Goal: Information Seeking & Learning: Understand process/instructions

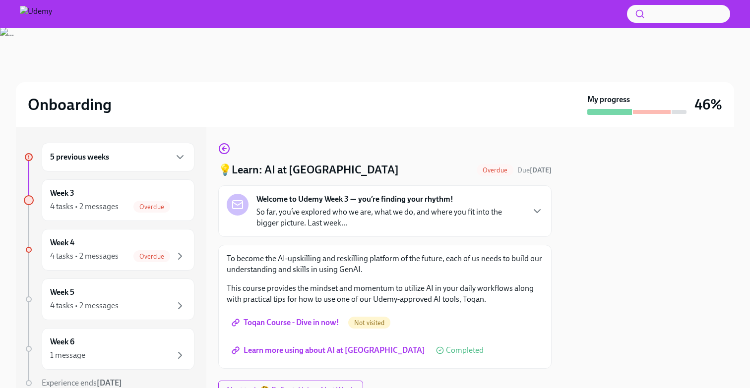
click at [325, 323] on span "Toqan Course - Dive in now!" at bounding box center [287, 323] width 106 height 10
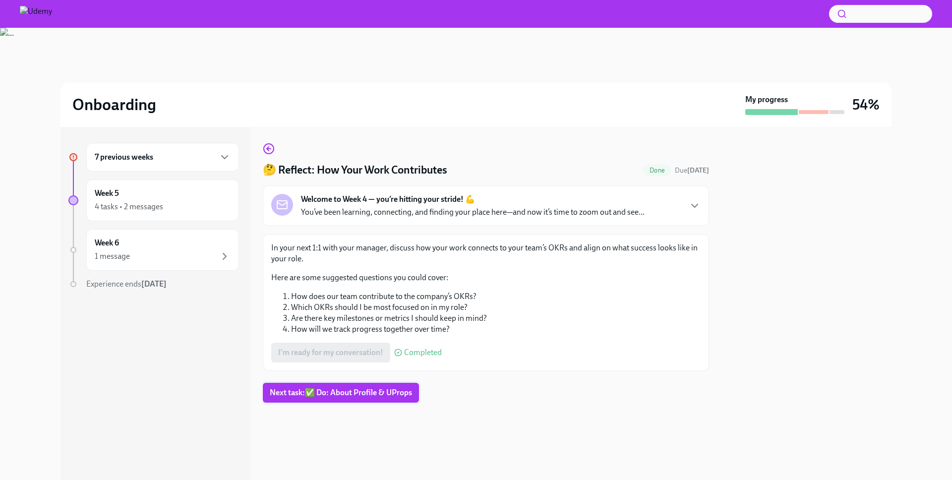
click at [373, 395] on span "Next task : ✅ Do: About Profile & UProps" at bounding box center [341, 393] width 142 height 10
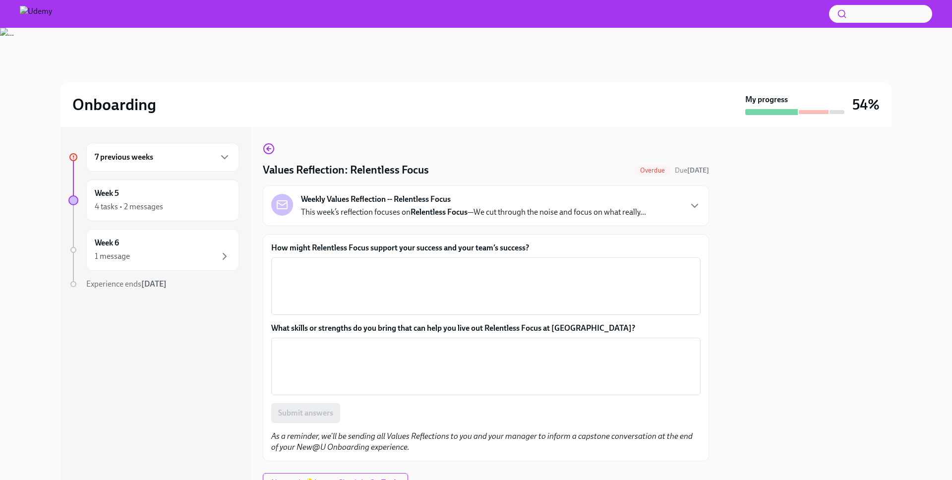
click at [439, 210] on strong "Relentless Focus" at bounding box center [439, 211] width 57 height 9
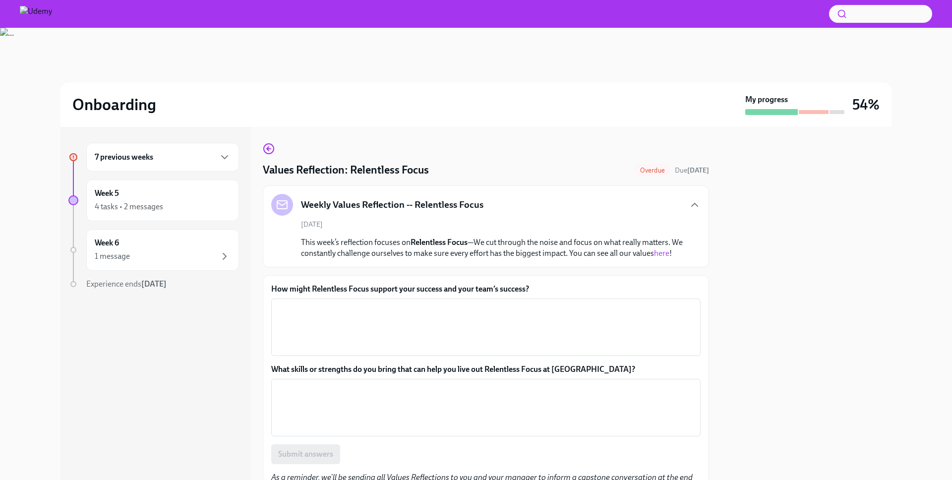
click at [654, 258] on link "here" at bounding box center [661, 253] width 15 height 9
click at [414, 322] on textarea "How might Relentless Focus support your success and your team’s success?" at bounding box center [486, 328] width 418 height 48
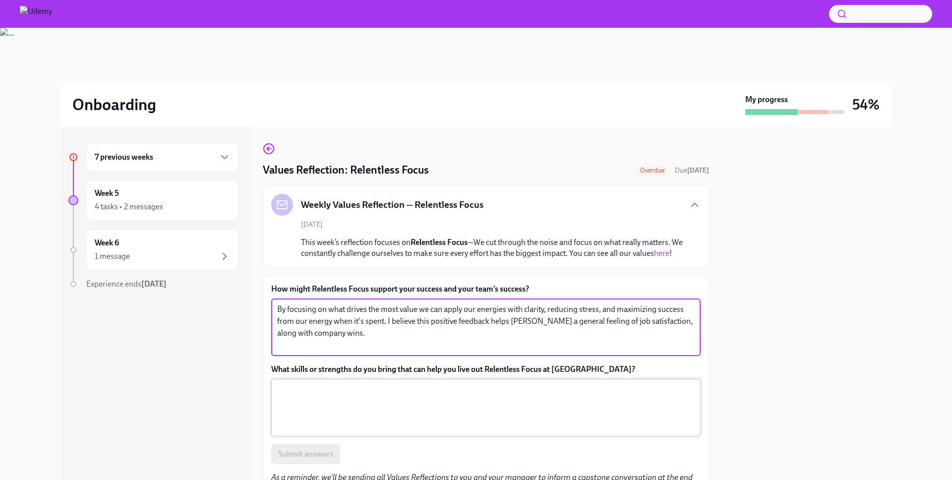
type textarea "By focusing on what drives the most value we can apply our energies with clarit…"
click at [377, 400] on textarea "What skills or strengths do you bring that can help you live out Relentless Foc…" at bounding box center [486, 408] width 418 height 48
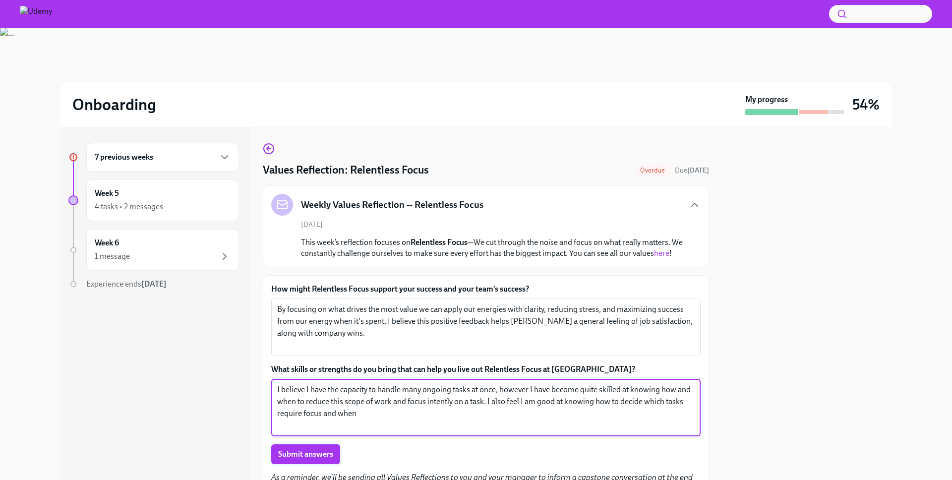
click at [300, 459] on span "Submit answers" at bounding box center [305, 454] width 55 height 10
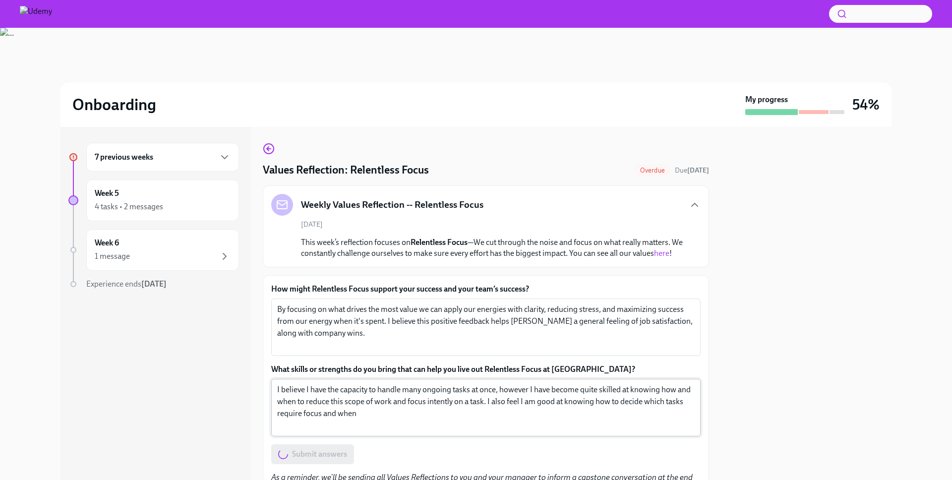
click at [390, 423] on textarea "I believe I have the capacity to handle many ongoing tasks at once, however I h…" at bounding box center [486, 408] width 418 height 48
type textarea "I believe I have the capacity to handle many ongoing tasks at once, however I h…"
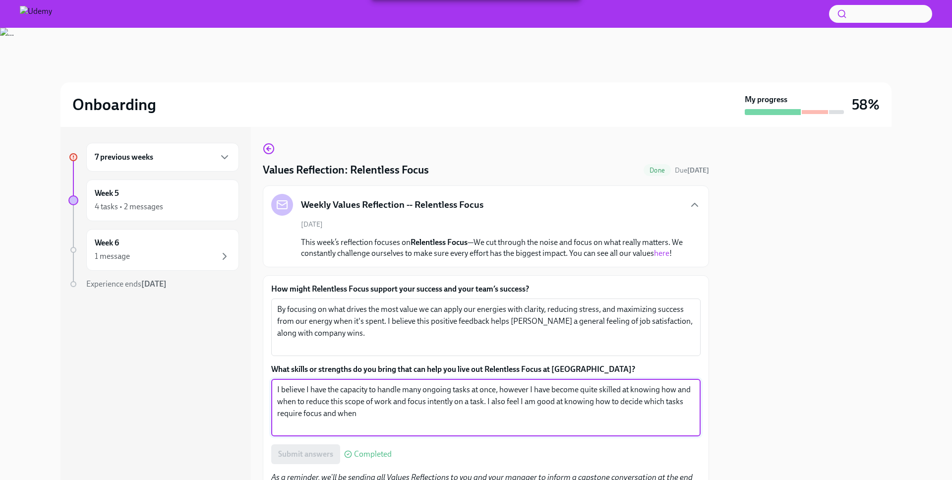
click at [169, 164] on div "7 previous weeks" at bounding box center [162, 157] width 153 height 29
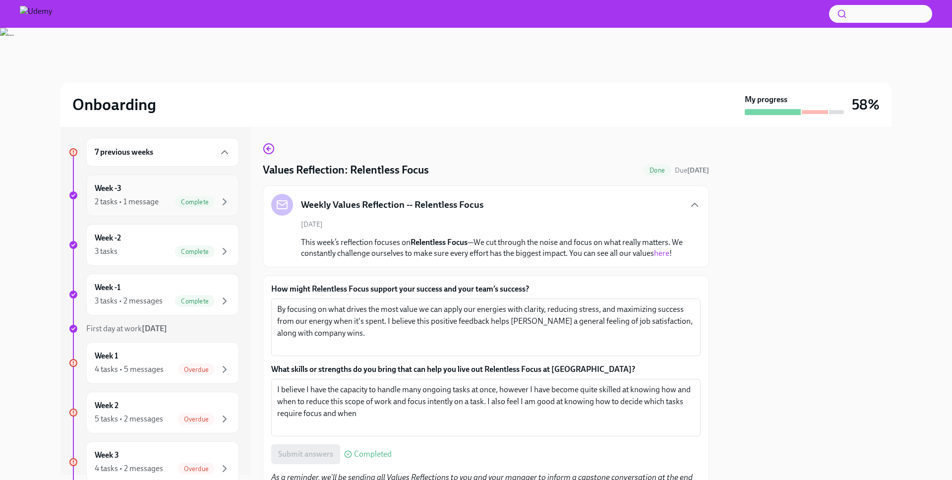
scroll to position [6, 0]
click at [181, 373] on div "Overdue" at bounding box center [196, 368] width 37 height 12
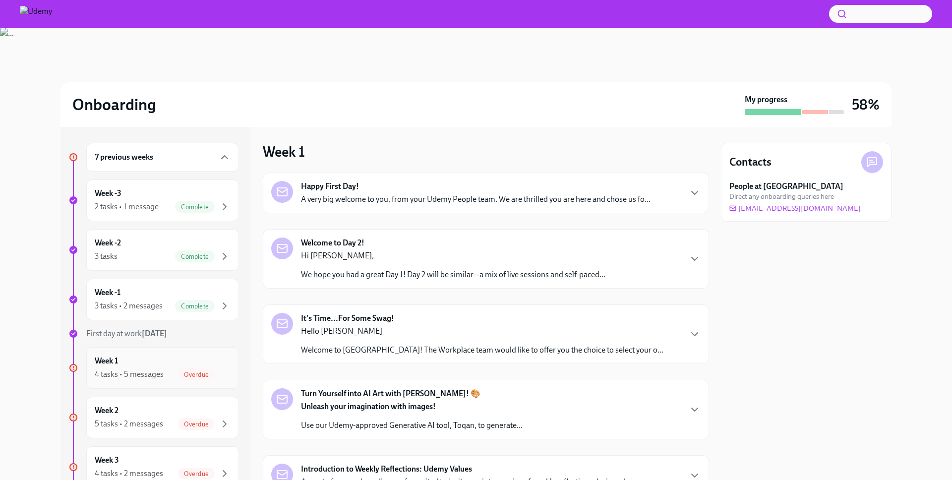
click at [141, 366] on div "Week 1 4 tasks • 5 messages Overdue" at bounding box center [163, 368] width 136 height 25
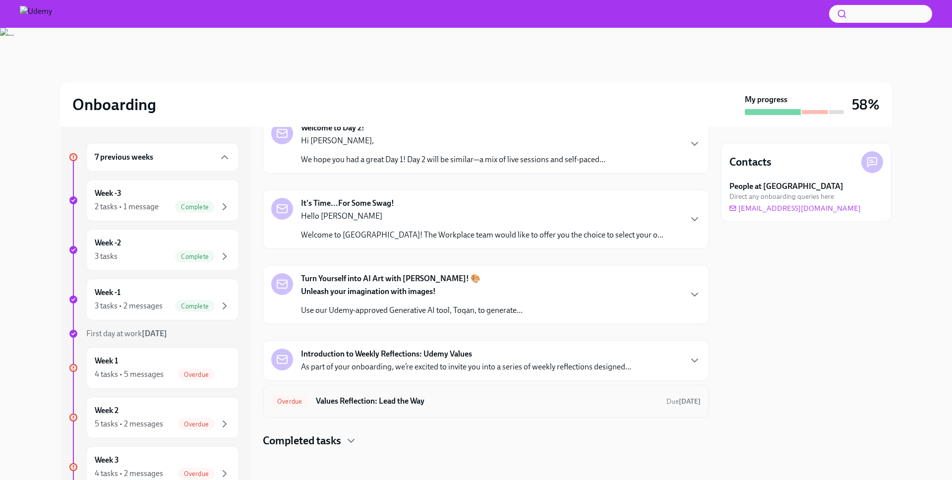
click at [388, 400] on h6 "Values Reflection: Lead the Way" at bounding box center [487, 401] width 343 height 11
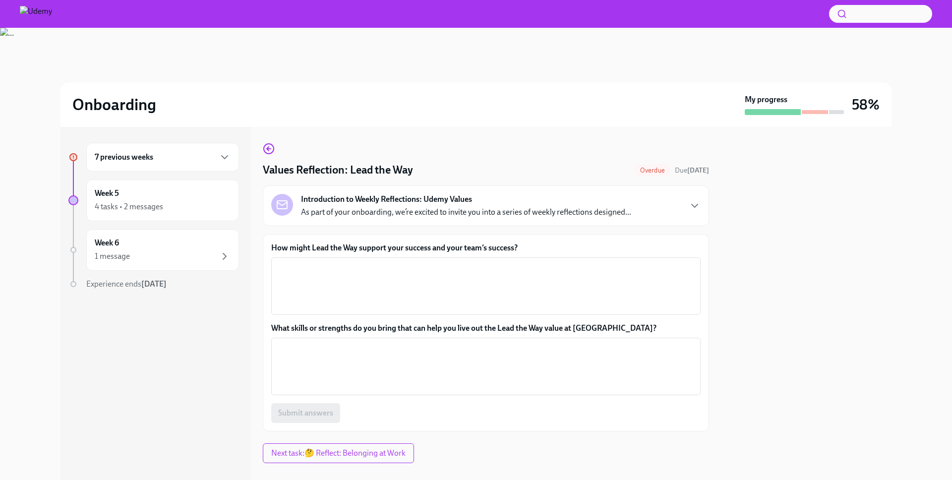
click at [674, 210] on div "Introduction to Weekly Reflections: Udemy Values As part of your onboarding, we…" at bounding box center [486, 206] width 430 height 24
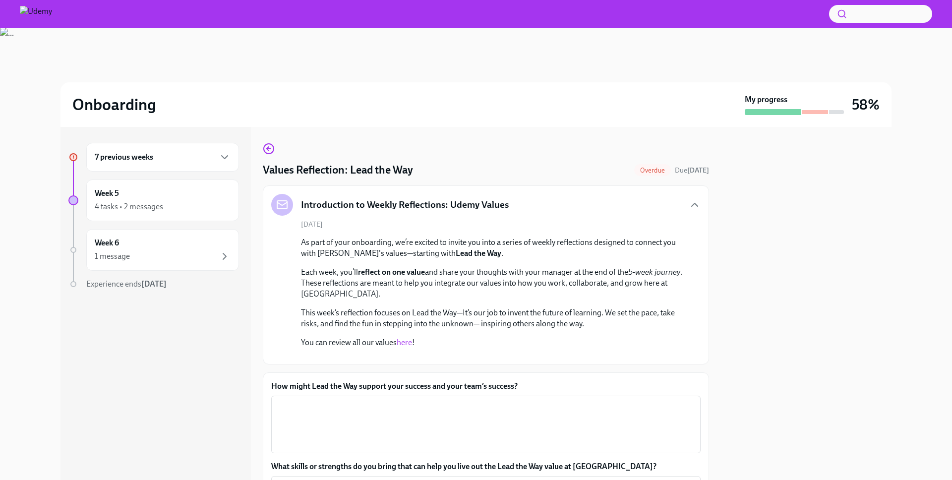
click at [405, 343] on link "here" at bounding box center [404, 342] width 15 height 9
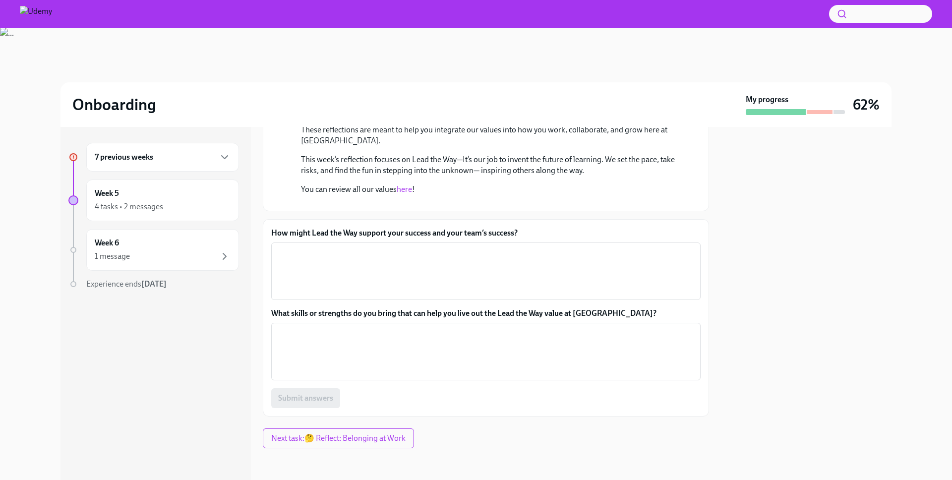
scroll to position [260, 0]
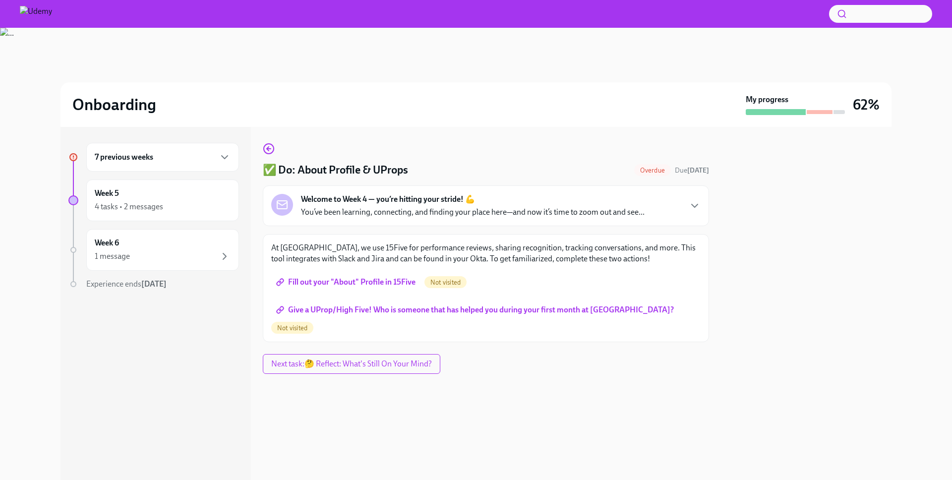
click at [407, 311] on span "Give a UProp/High Five! Who is someone that has helped you during your first mo…" at bounding box center [476, 310] width 396 height 10
click at [370, 279] on span "Fill out your "About" Profile in 15Five" at bounding box center [346, 282] width 137 height 10
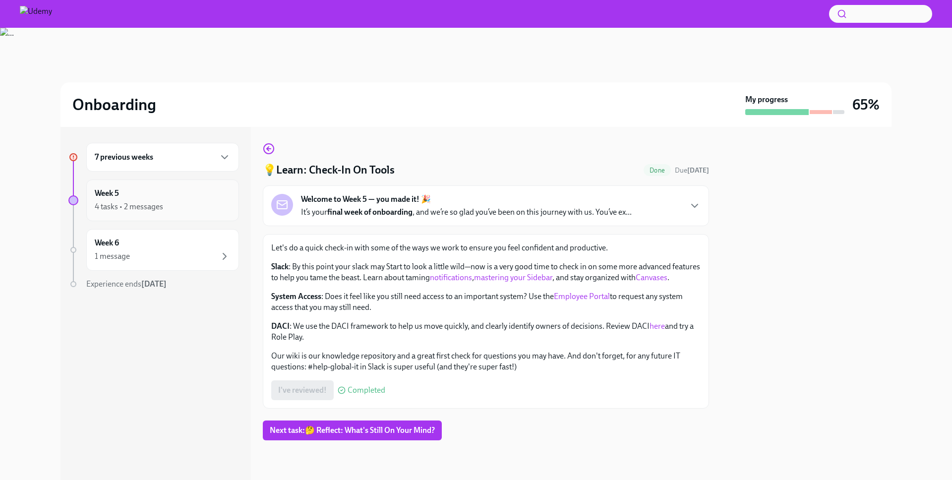
click at [139, 202] on div "4 tasks • 2 messages" at bounding box center [129, 206] width 68 height 11
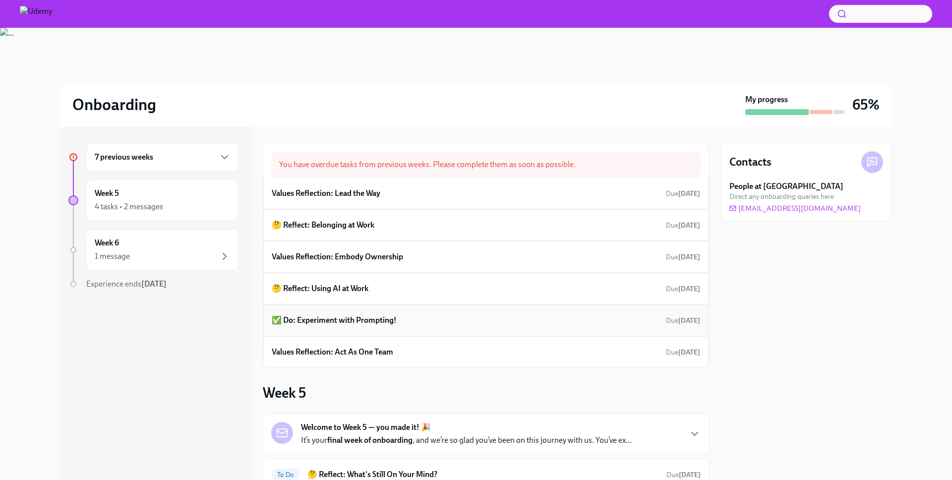
scroll to position [141, 0]
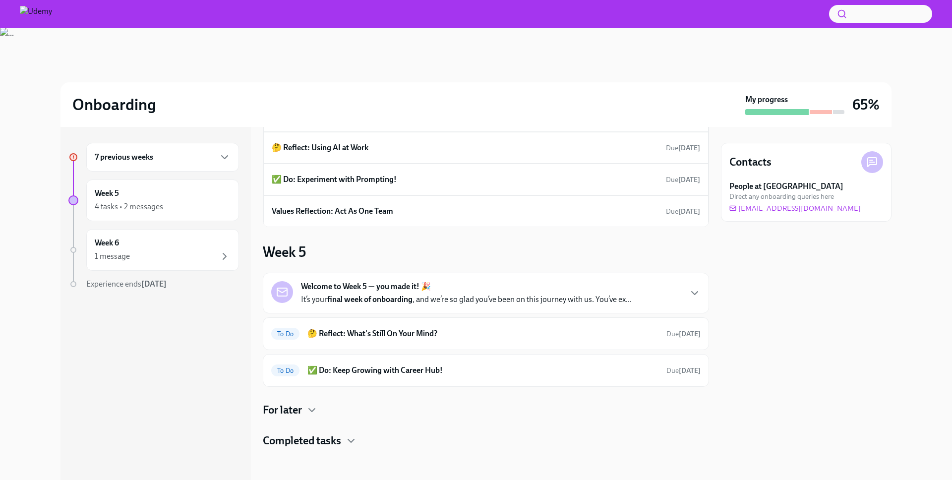
click at [309, 441] on h4 "Completed tasks" at bounding box center [302, 441] width 78 height 15
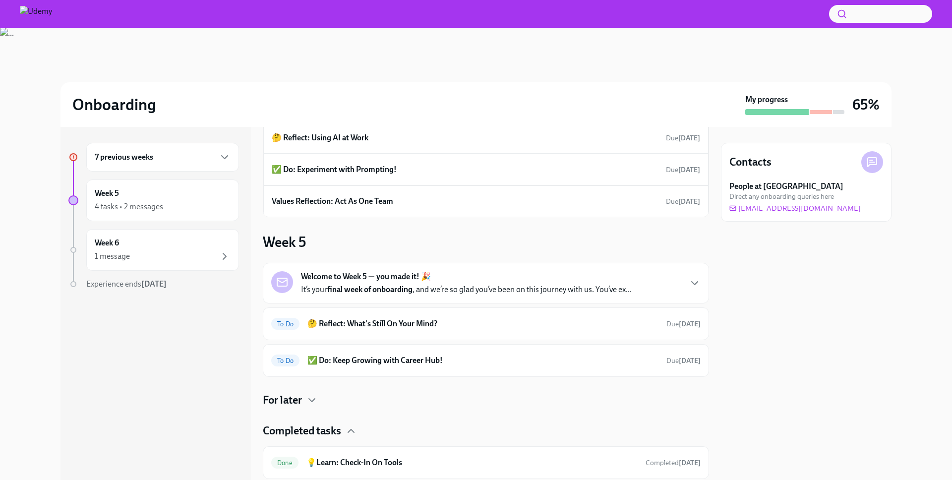
scroll to position [152, 0]
click at [330, 398] on div "For later" at bounding box center [486, 399] width 446 height 15
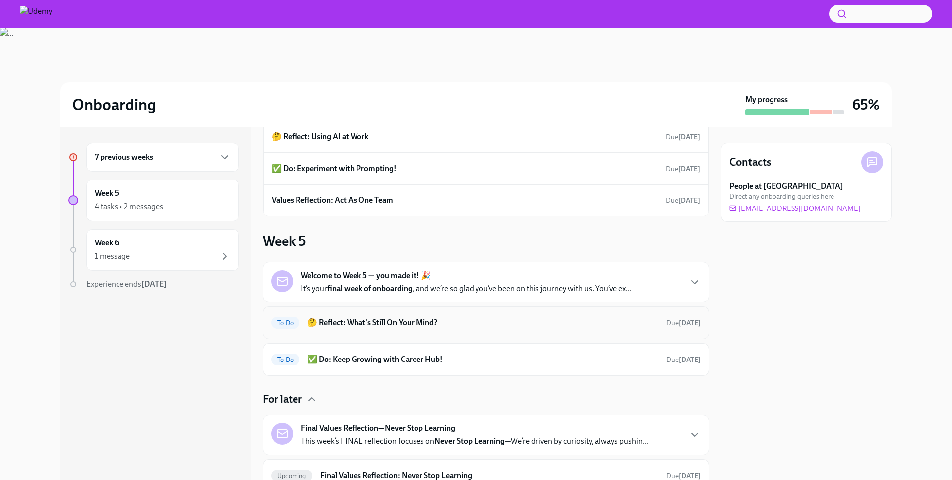
click at [432, 320] on h6 "🤔 Reflect: What's Still On Your Mind?" at bounding box center [483, 322] width 351 height 11
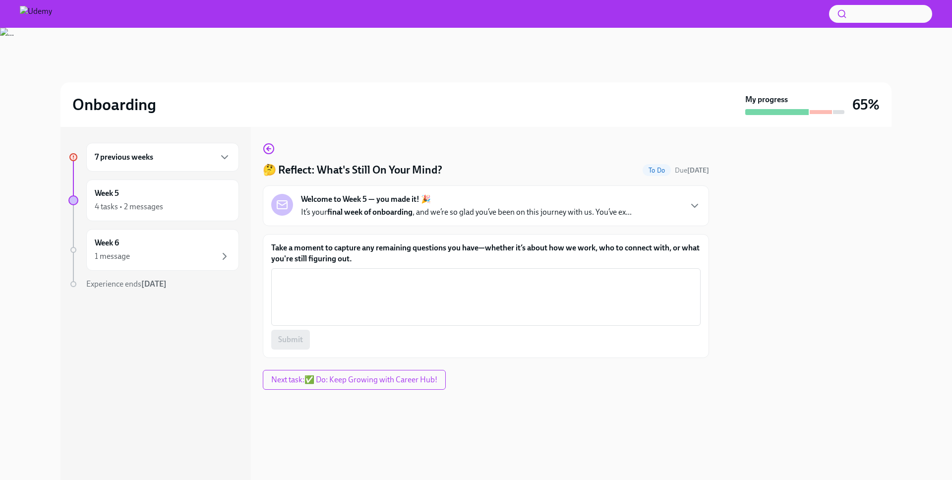
click at [191, 162] on div "7 previous weeks" at bounding box center [163, 157] width 136 height 12
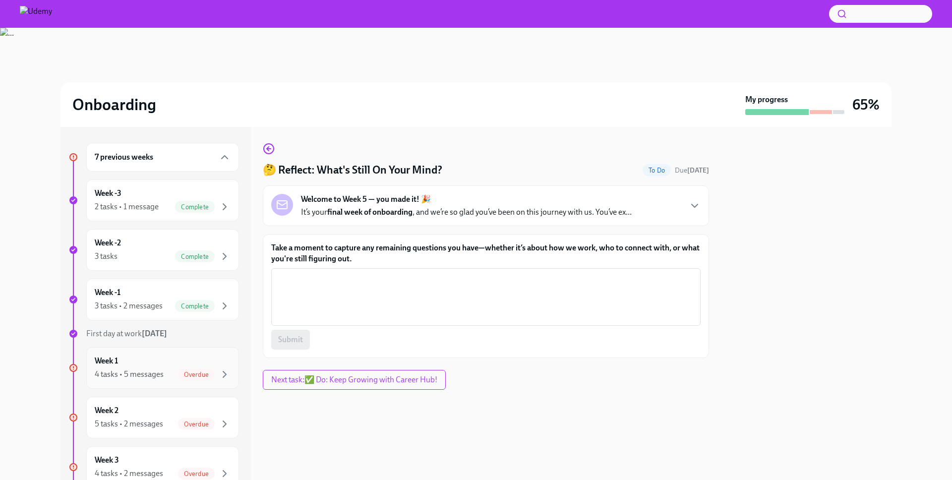
click at [190, 370] on div "Overdue" at bounding box center [196, 375] width 37 height 12
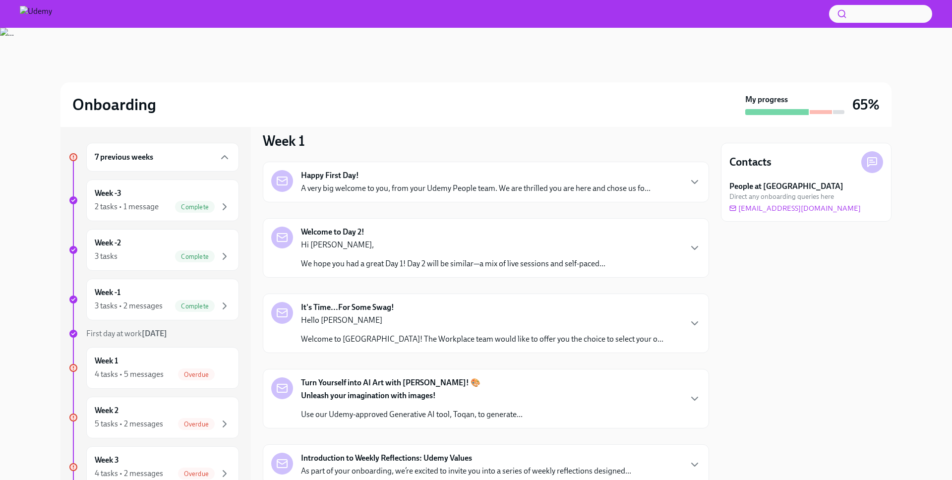
scroll to position [100, 0]
